Goal: Transaction & Acquisition: Purchase product/service

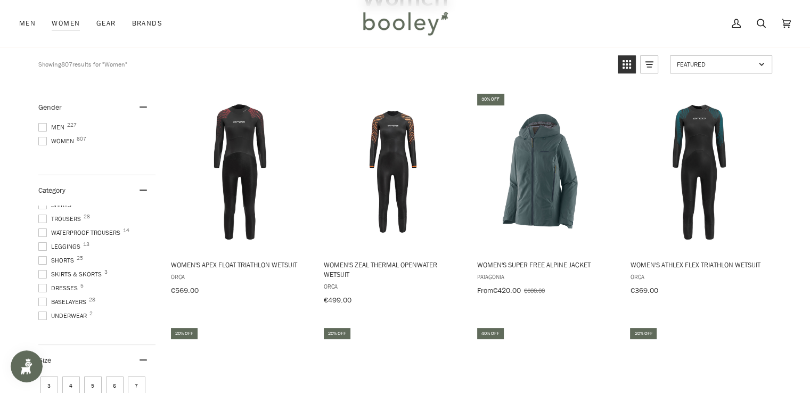
scroll to position [185, 0]
click at [70, 313] on span "Dresses 5" at bounding box center [59, 316] width 43 height 10
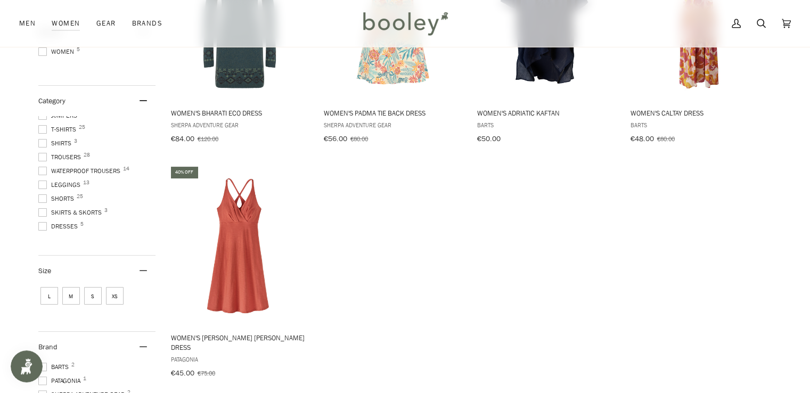
scroll to position [251, 0]
click at [40, 221] on span at bounding box center [42, 225] width 9 height 9
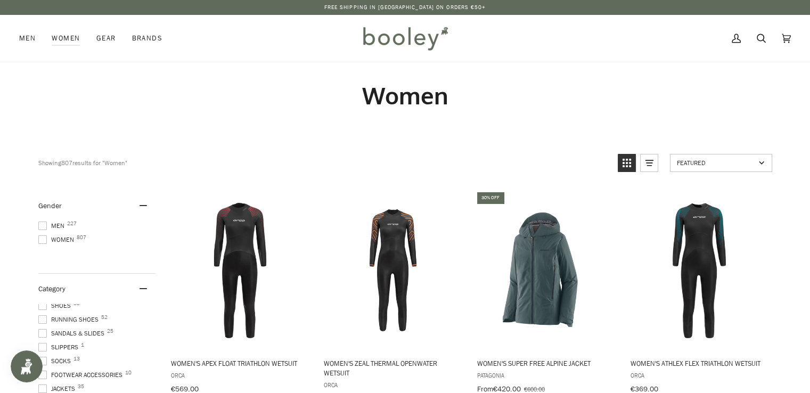
scroll to position [11, 0]
click at [91, 338] on span "Sandals & Slides 25" at bounding box center [72, 340] width 69 height 10
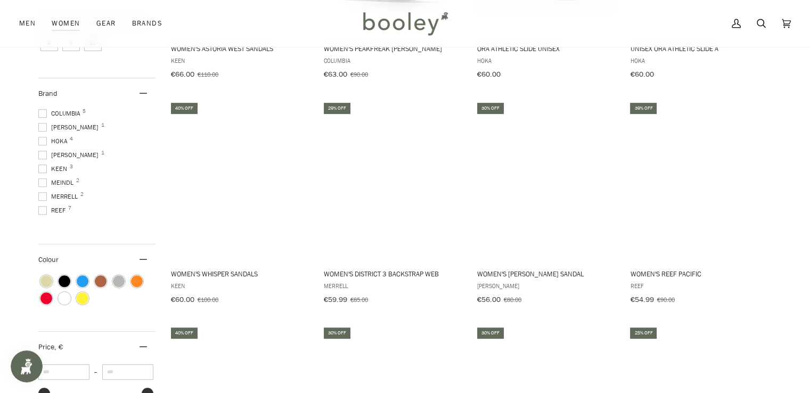
scroll to position [541, 0]
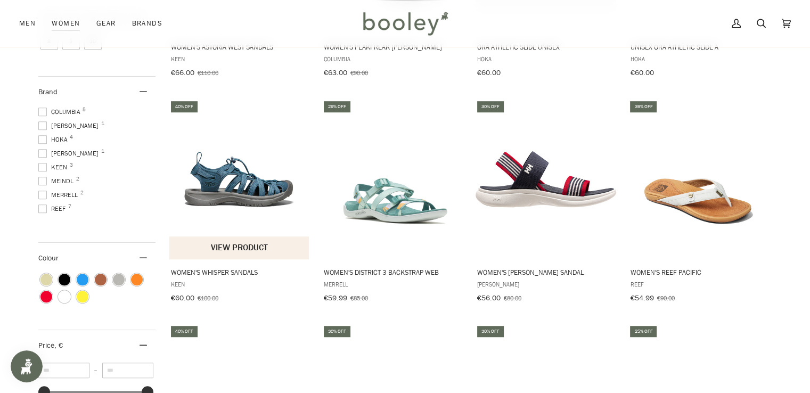
click at [228, 250] on button "View product" at bounding box center [239, 247] width 140 height 23
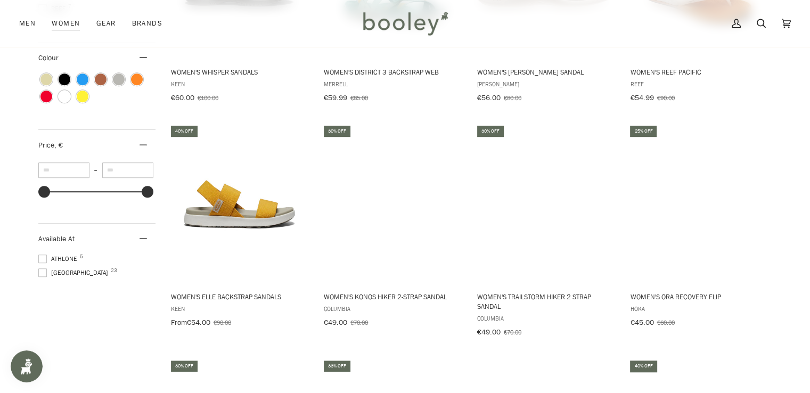
scroll to position [758, 0]
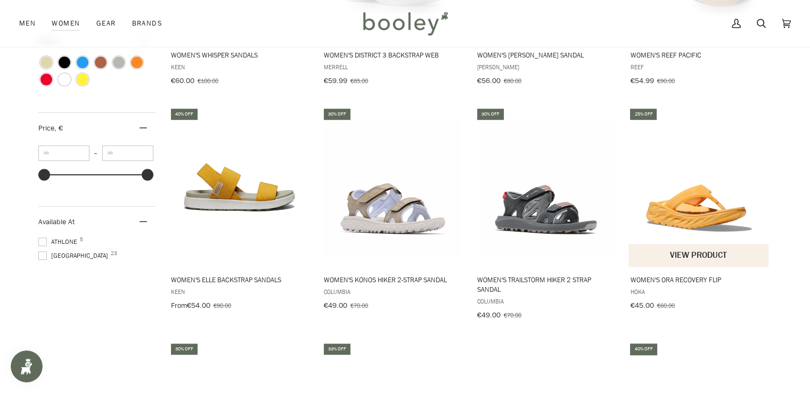
click at [694, 258] on button "View product" at bounding box center [698, 255] width 140 height 23
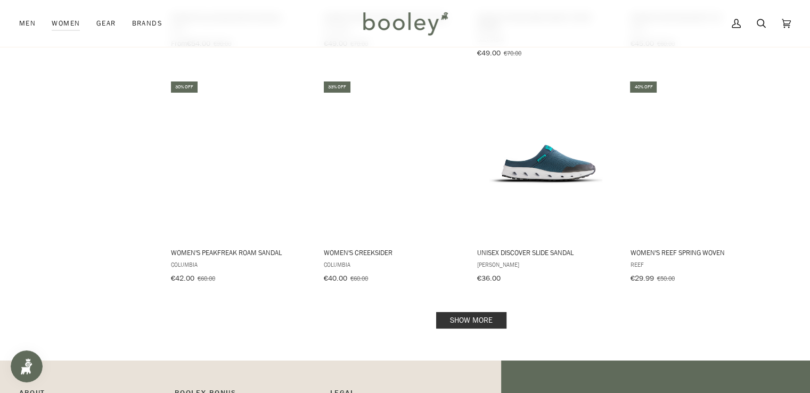
scroll to position [1052, 0]
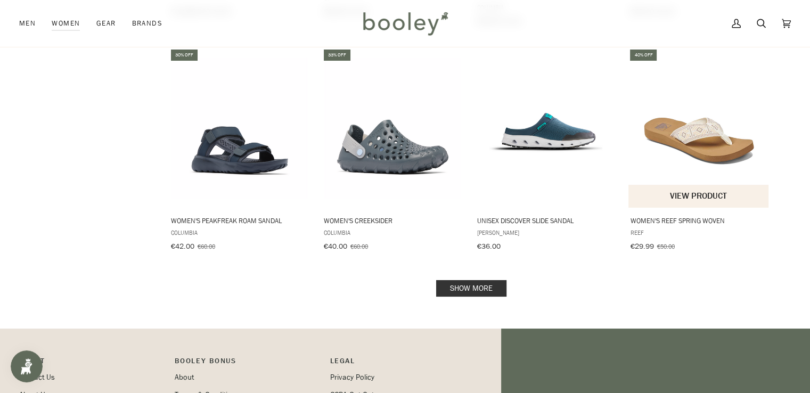
click at [700, 193] on button "View product" at bounding box center [698, 196] width 140 height 23
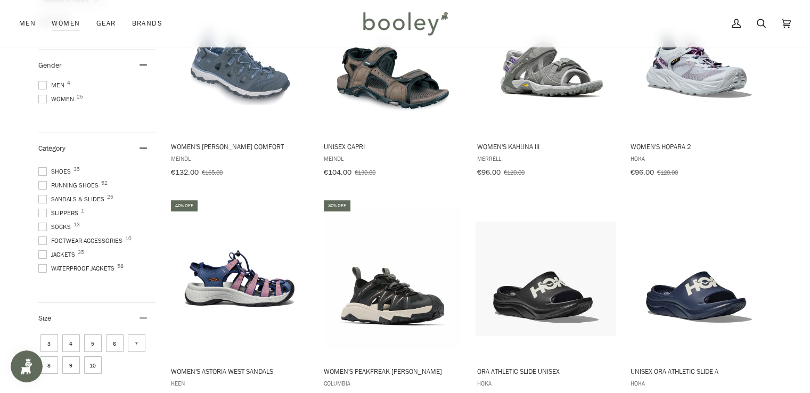
scroll to position [202, 0]
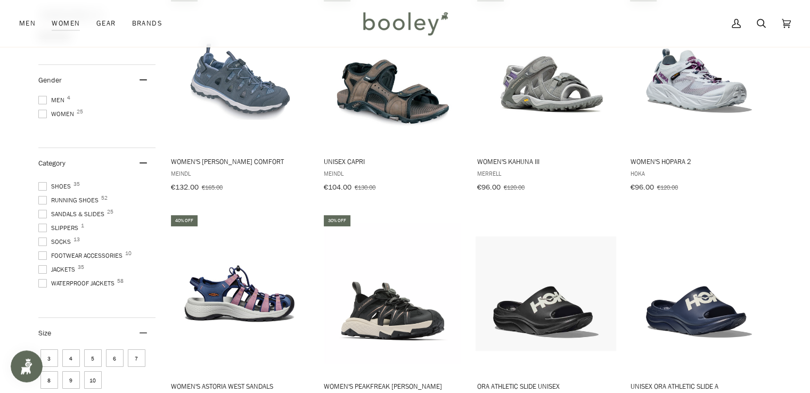
click at [39, 210] on span at bounding box center [42, 214] width 9 height 9
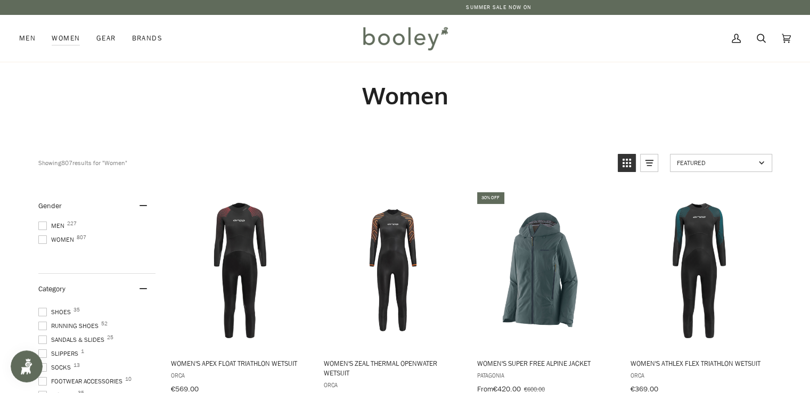
click at [66, 308] on span "Shoes 35" at bounding box center [56, 312] width 36 height 10
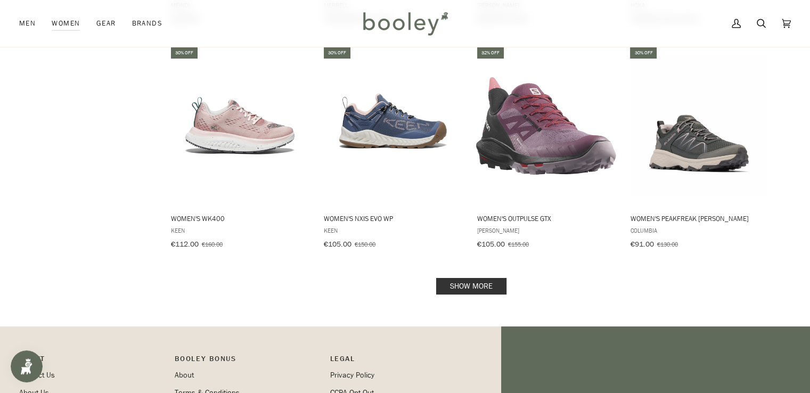
scroll to position [1069, 0]
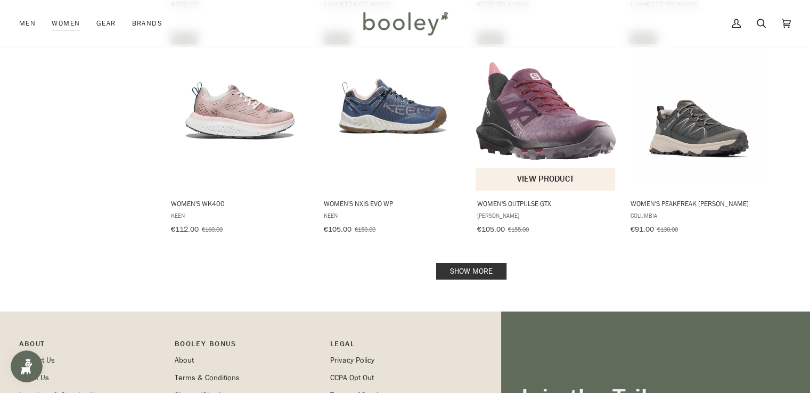
click at [564, 121] on img "Women's OUTPulse GTX" at bounding box center [546, 110] width 141 height 141
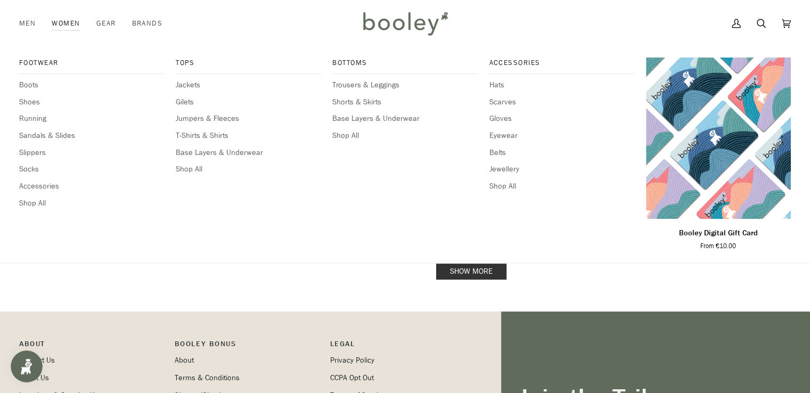
click at [63, 20] on link "Women" at bounding box center [66, 23] width 44 height 47
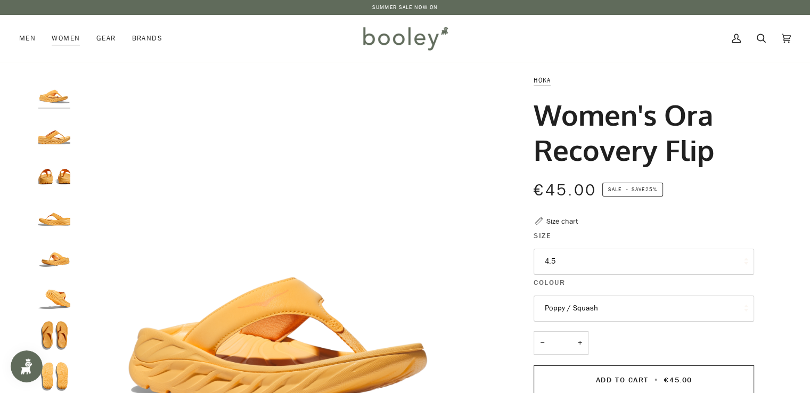
click at [54, 329] on img "Hoka Women's Ora Recovery Flip Poppy / Squash - Booley Galway" at bounding box center [54, 336] width 32 height 32
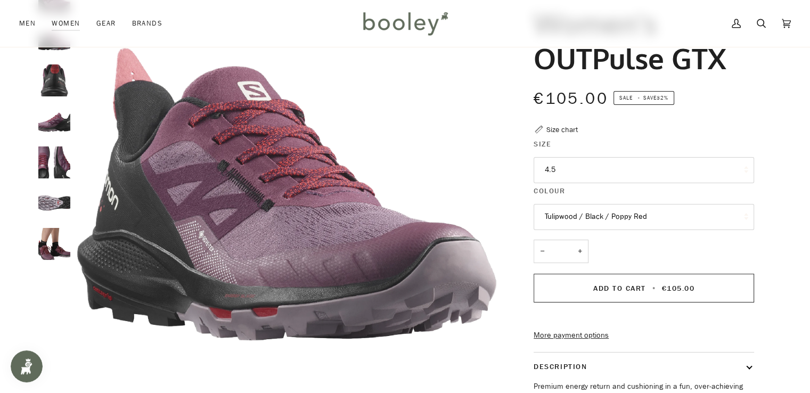
scroll to position [89, 0]
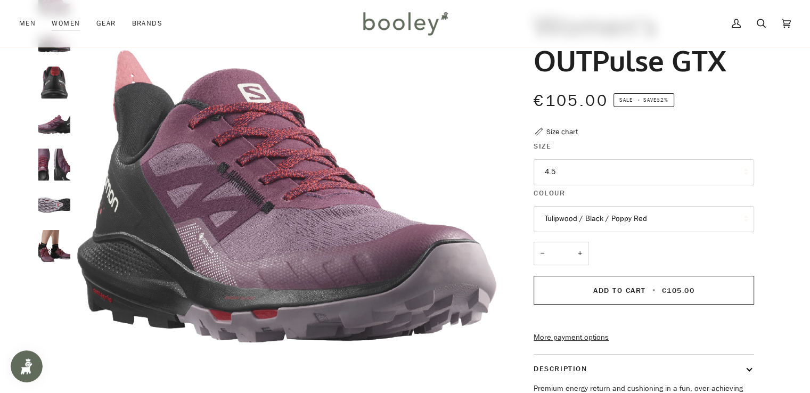
click at [602, 169] on button "4.5" at bounding box center [644, 172] width 220 height 26
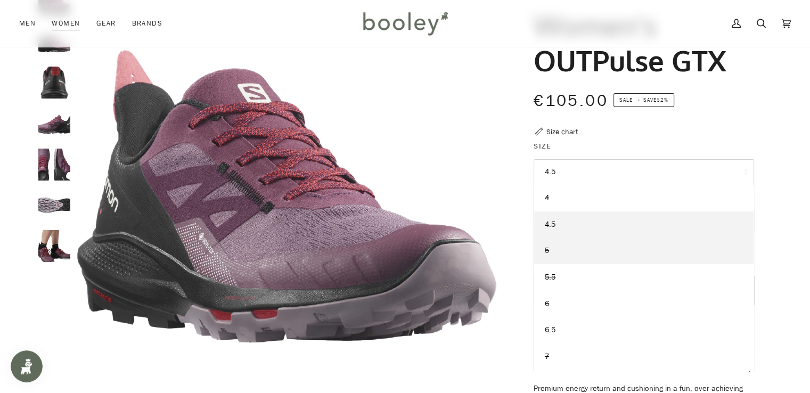
click at [555, 250] on link "5" at bounding box center [643, 251] width 219 height 27
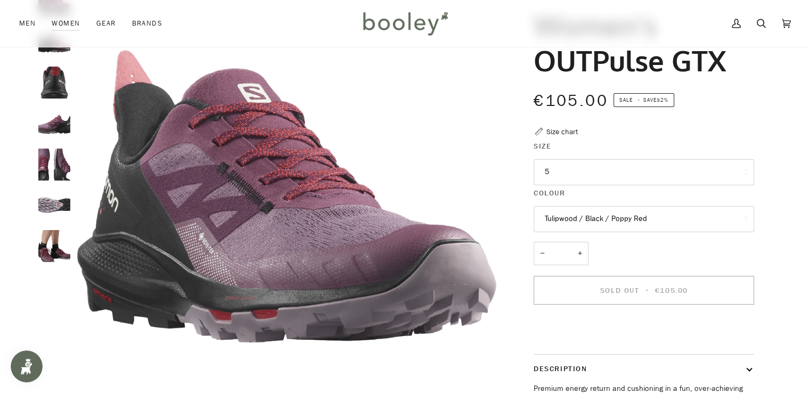
click at [722, 217] on button "Tulipwood / Black / Poppy Red" at bounding box center [644, 219] width 220 height 26
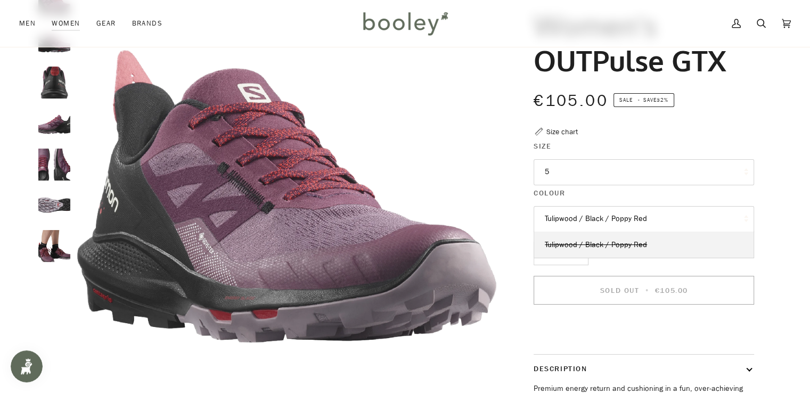
click at [722, 217] on button "Tulipwood / Black / Poppy Red" at bounding box center [644, 219] width 220 height 26
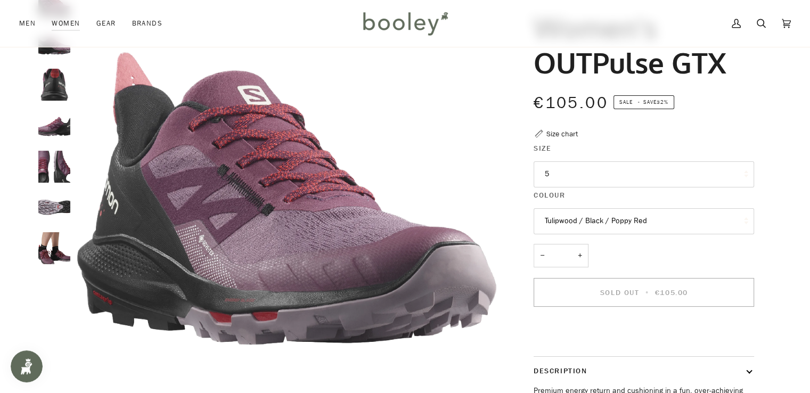
scroll to position [89, 0]
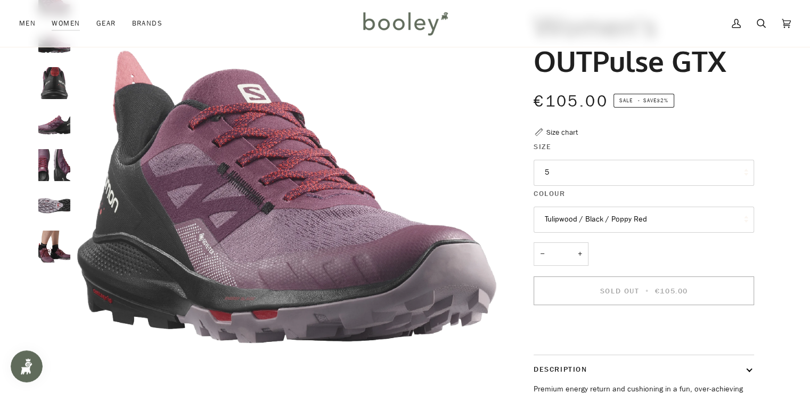
click at [652, 217] on button "Tulipwood / Black / Poppy Red" at bounding box center [644, 220] width 220 height 26
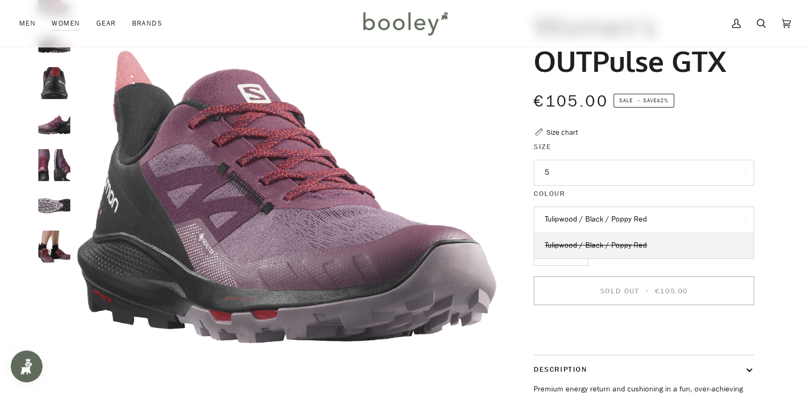
click at [665, 214] on button "Tulipwood / Black / Poppy Red" at bounding box center [644, 220] width 220 height 26
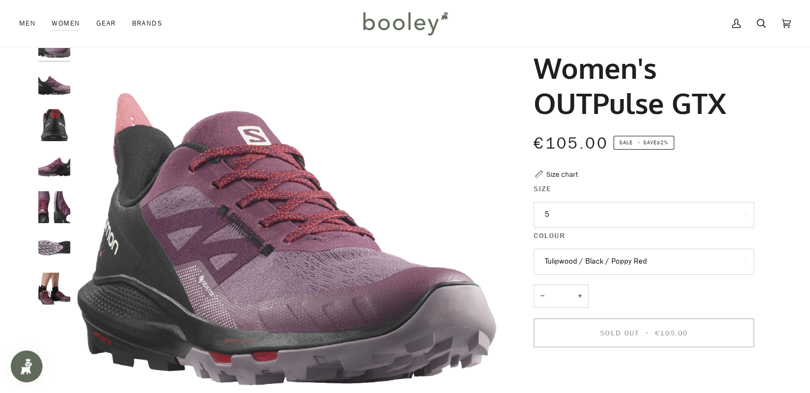
scroll to position [25, 0]
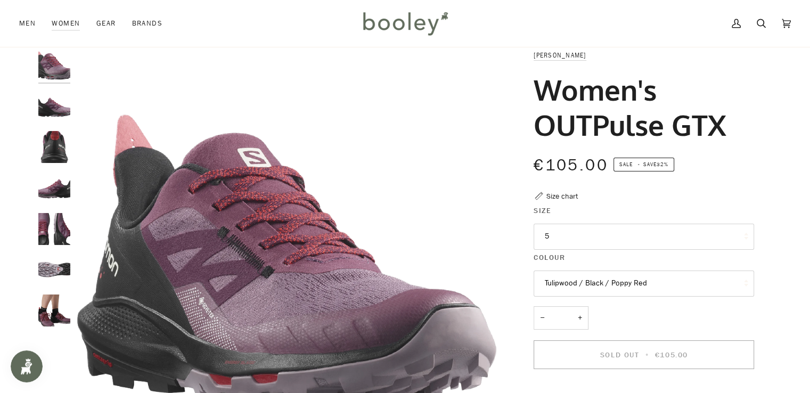
drag, startPoint x: 725, startPoint y: 126, endPoint x: 534, endPoint y: 95, distance: 193.2
click at [534, 95] on h1 "Women's OUTPulse GTX" at bounding box center [640, 107] width 212 height 70
copy h1 "Women's OUTPulse GTX"
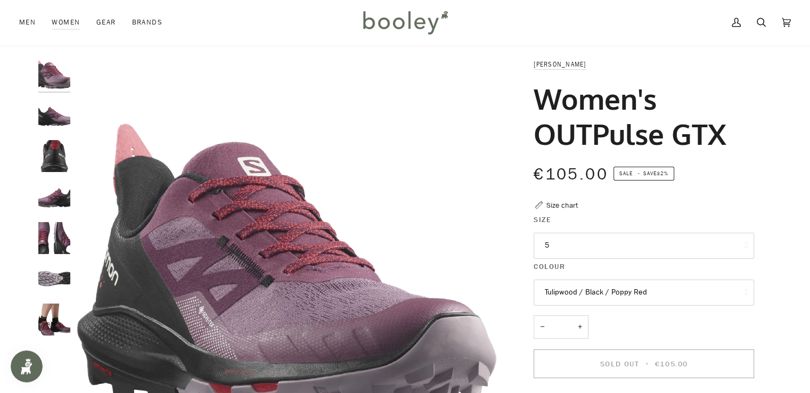
scroll to position [0, 0]
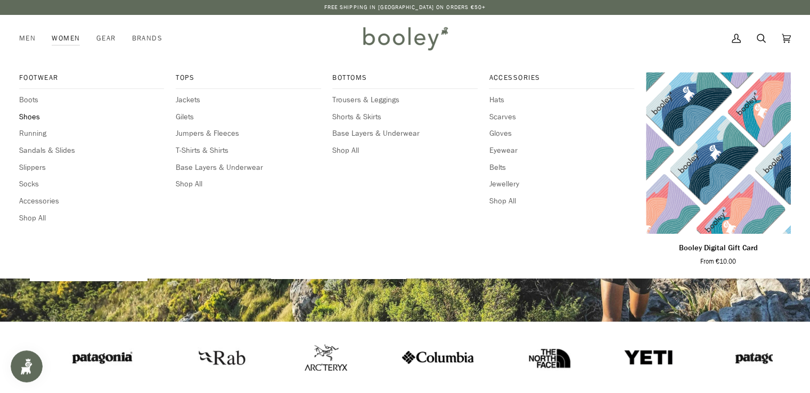
click at [28, 120] on span "Shoes" at bounding box center [91, 117] width 145 height 12
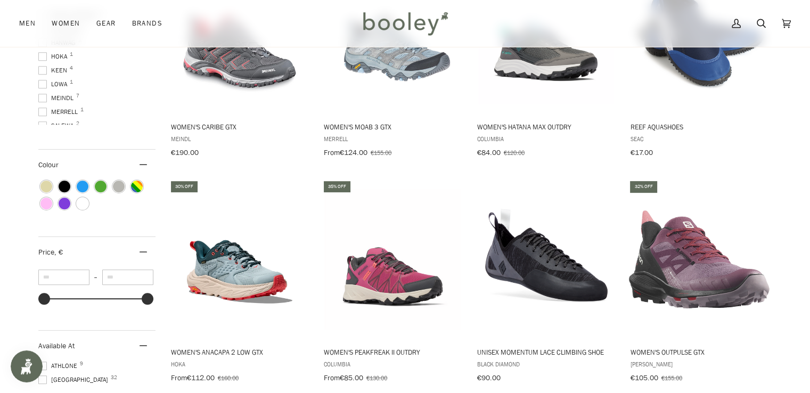
scroll to position [463, 0]
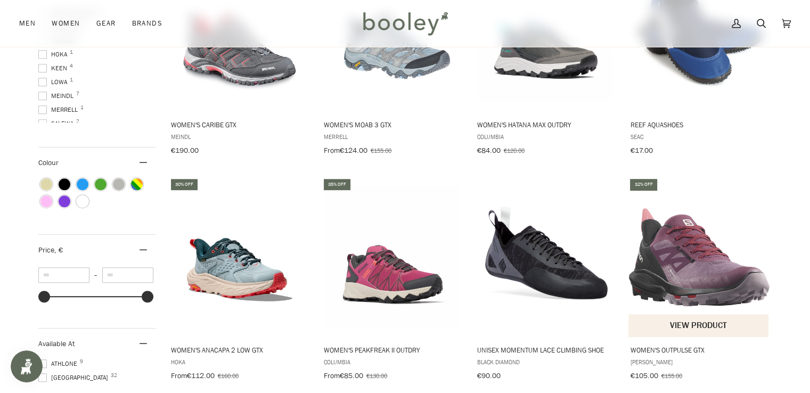
click at [713, 279] on img "Women's OUTPulse GTX" at bounding box center [698, 256] width 141 height 141
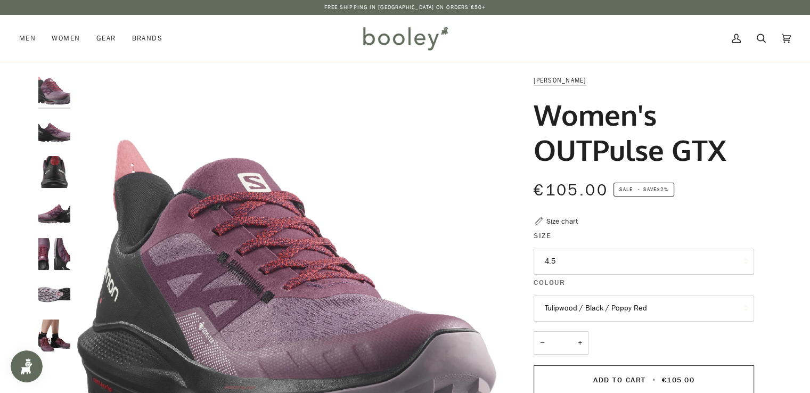
click at [582, 258] on button "4.5" at bounding box center [644, 262] width 220 height 26
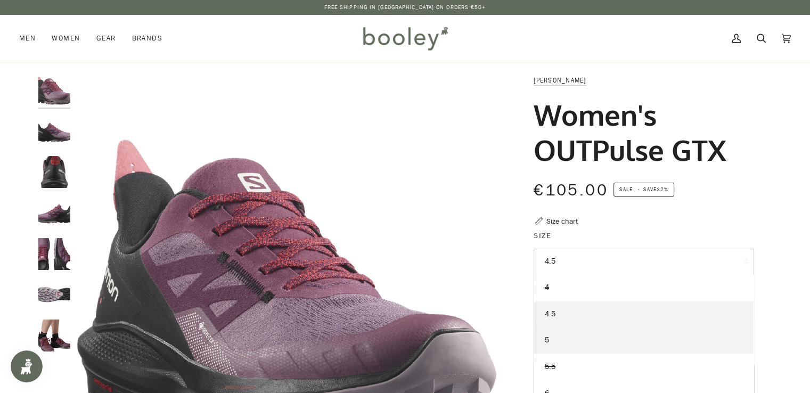
click at [547, 340] on span "5" at bounding box center [547, 340] width 4 height 10
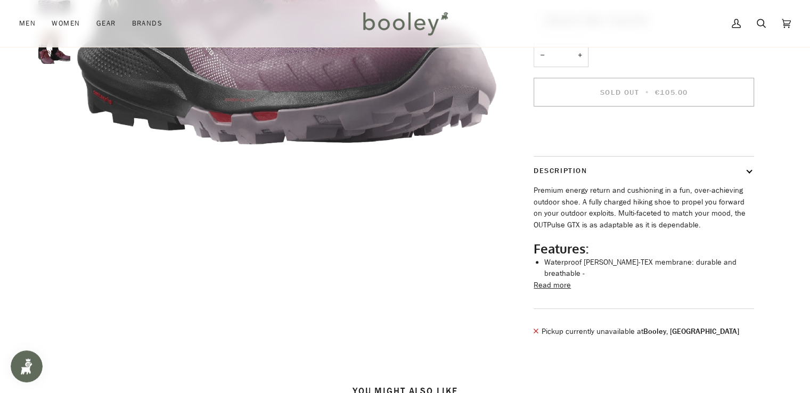
scroll to position [280, 0]
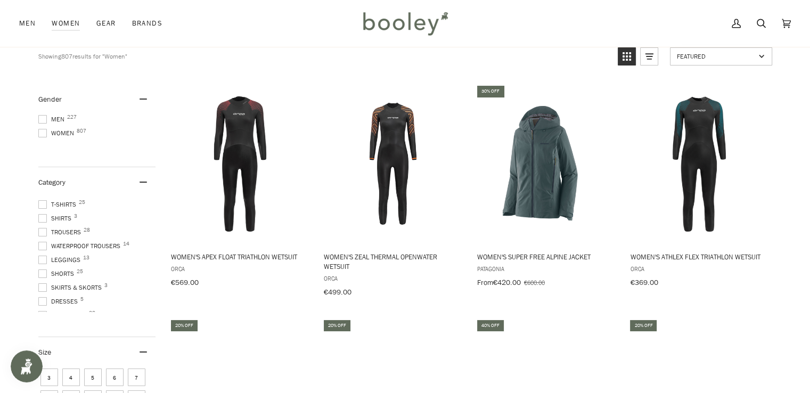
scroll to position [213, 0]
click at [87, 264] on span "Skirts & Skorts 3" at bounding box center [71, 266] width 67 height 10
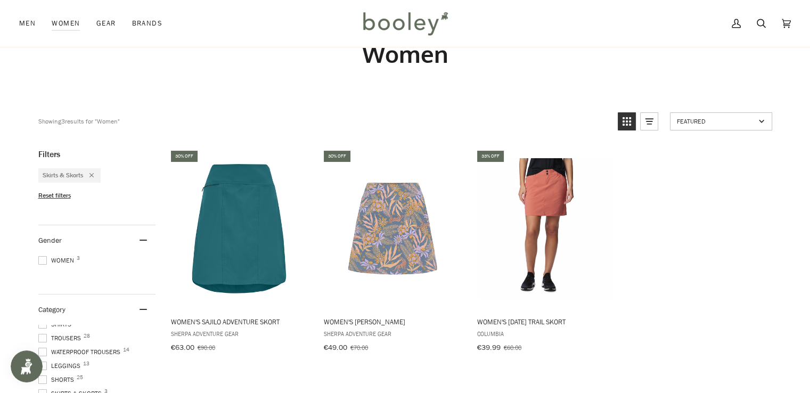
scroll to position [64, 0]
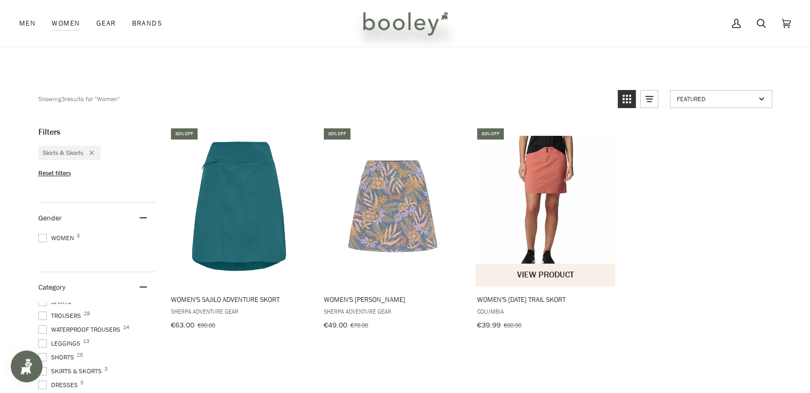
click at [542, 172] on img "Women's Saturday Trail Skort" at bounding box center [546, 206] width 141 height 141
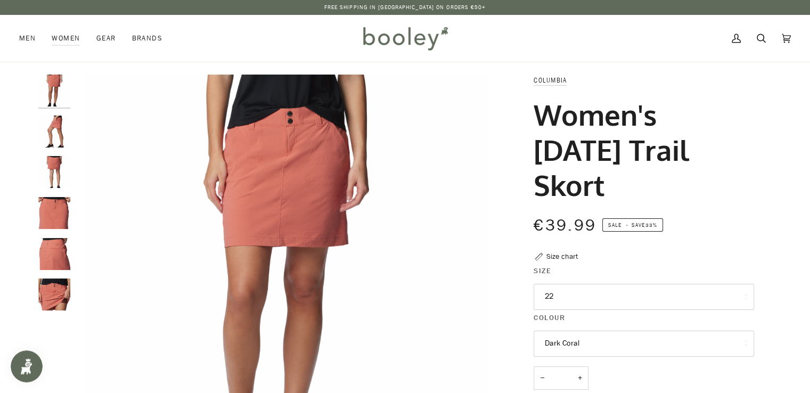
click at [51, 86] on img "Columbia Women's Saturday Trail Skort Dark Coral - Booley Galway" at bounding box center [54, 91] width 32 height 32
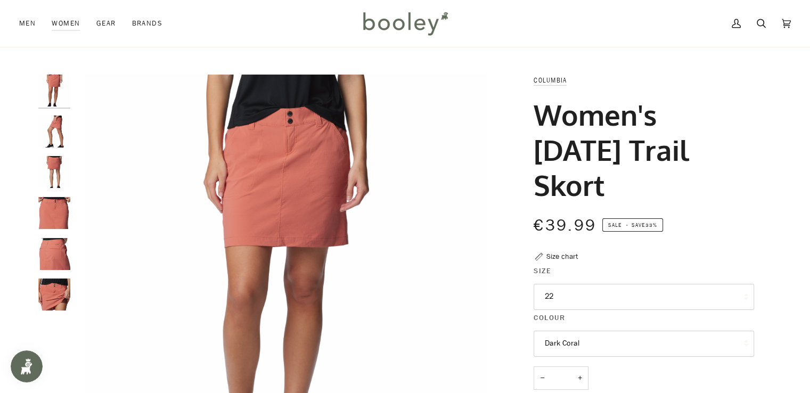
scroll to position [21, 0]
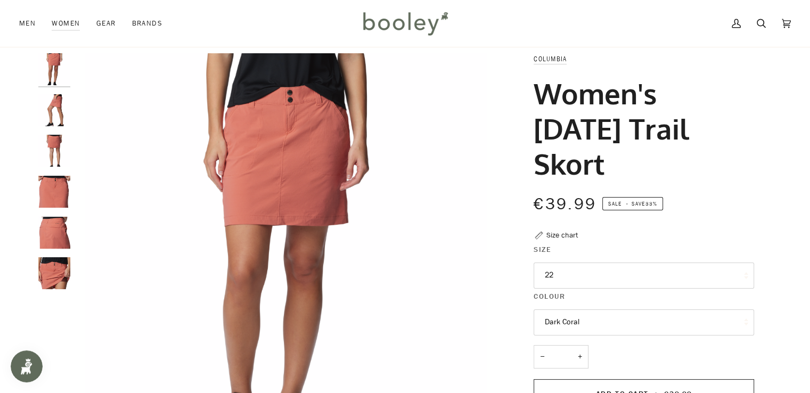
click at [48, 103] on img "Columbia Women's Saturday Trail Skort Dark Coral - Booley Galway" at bounding box center [54, 110] width 32 height 32
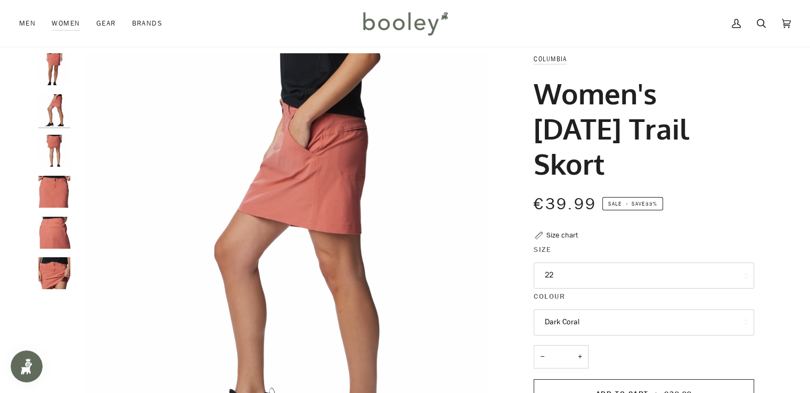
click at [54, 158] on img "Columbia Women's Saturday Trail Skort Dark Coral - Booley Galway" at bounding box center [54, 151] width 32 height 32
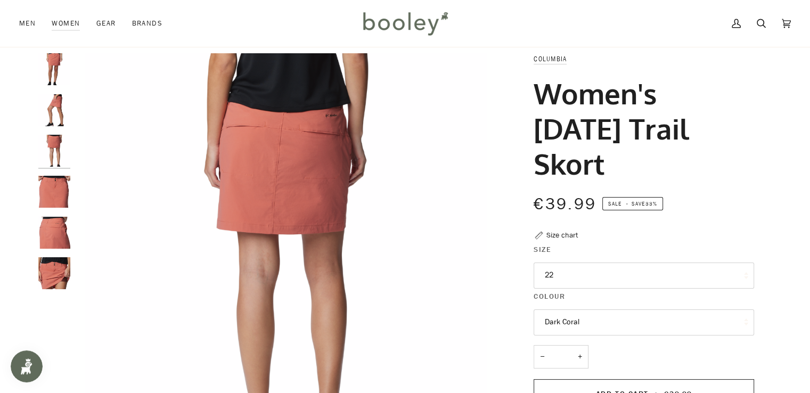
click at [55, 189] on img "Columbia Women's Saturday Trail Skort Dark Coral - Booley Galway" at bounding box center [54, 192] width 32 height 32
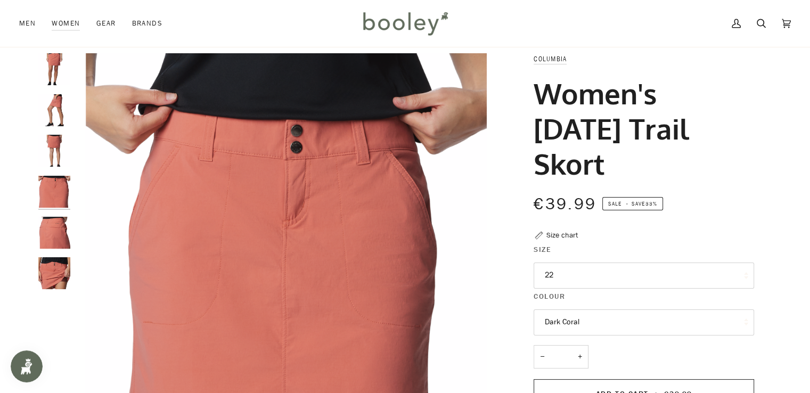
click at [52, 231] on img "Columbia Women's Saturday Trail Skort Dark Coral - Booley Galway" at bounding box center [54, 233] width 32 height 32
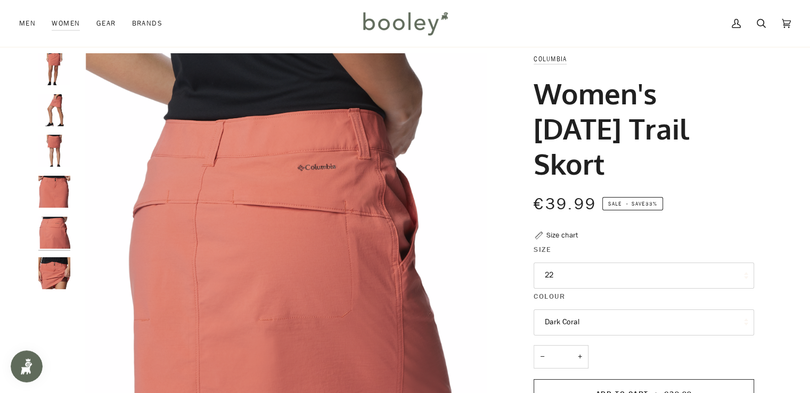
click at [52, 277] on img "Columbia Women's Saturday Trail Skort Dark Coral - Booley Galway" at bounding box center [54, 273] width 32 height 32
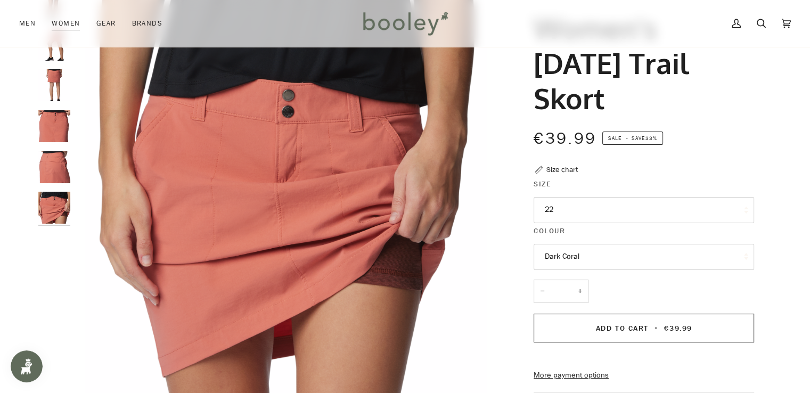
scroll to position [107, 0]
